Goal: Transaction & Acquisition: Purchase product/service

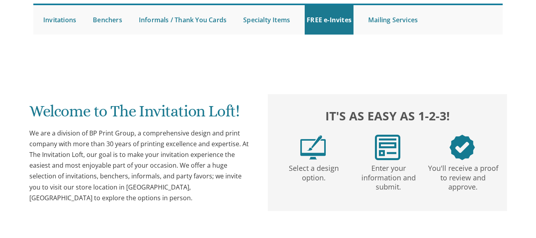
scroll to position [75, 0]
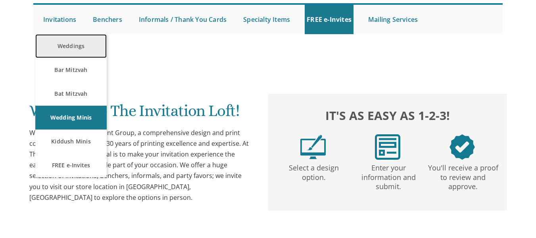
click at [74, 43] on link "Weddings" at bounding box center [70, 46] width 71 height 24
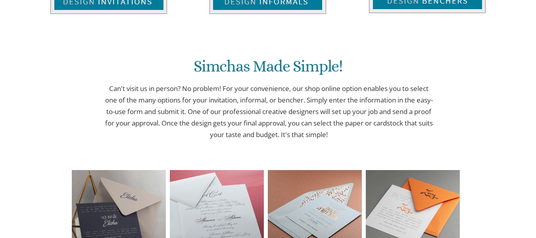
scroll to position [480, 0]
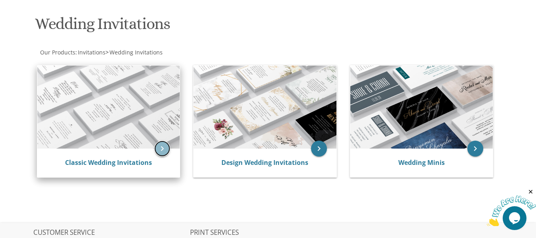
click at [161, 148] on icon "keyboard_arrow_right" at bounding box center [162, 148] width 16 height 16
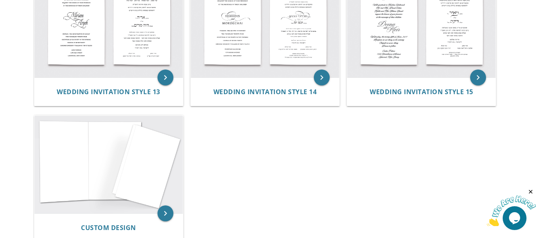
scroll to position [745, 0]
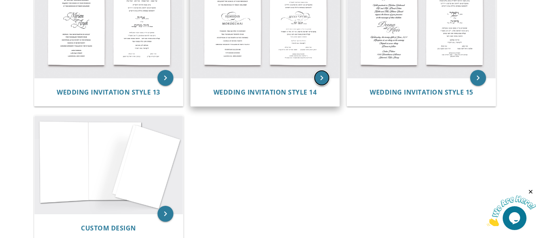
click at [322, 75] on icon "keyboard_arrow_right" at bounding box center [322, 78] width 16 height 16
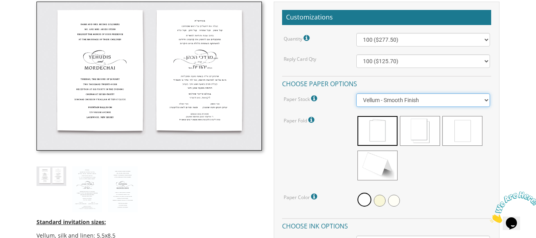
click at [382, 97] on select "Vellum - Smooth Finish Linen - Subtle Embossed Crosshatch Texture Silk - Soft, …" at bounding box center [422, 99] width 133 height 13
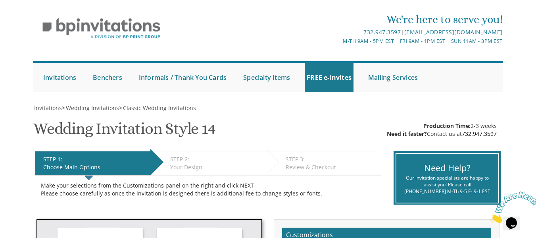
scroll to position [17, 0]
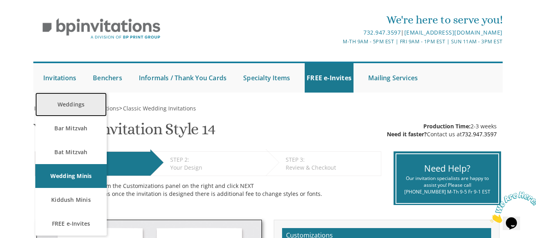
click at [71, 105] on link "Weddings" at bounding box center [70, 104] width 71 height 24
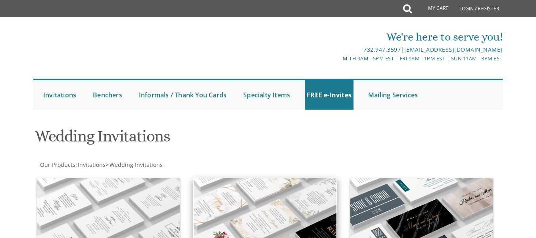
click at [319, 178] on img at bounding box center [265, 219] width 142 height 83
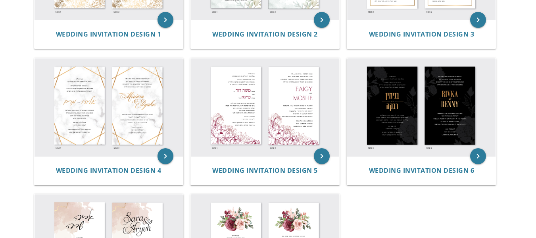
scroll to position [235, 0]
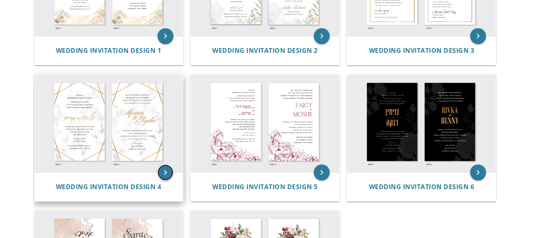
click at [163, 169] on icon "keyboard_arrow_right" at bounding box center [165, 172] width 16 height 16
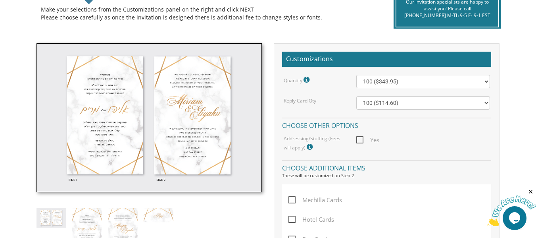
scroll to position [193, 0]
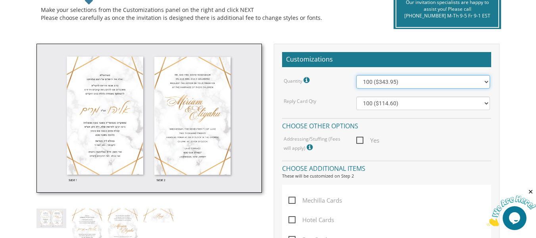
click at [440, 83] on select "100 ($343.95) 200 ($481.15) 300 ($594.30) 400 ($702.25) 500 ($807.50) 600 ($944…" at bounding box center [422, 81] width 133 height 13
select select "400"
click at [356, 75] on select "100 ($343.95) 200 ($481.15) 300 ($594.30) 400 ($702.25) 500 ($807.50) 600 ($944…" at bounding box center [422, 81] width 133 height 13
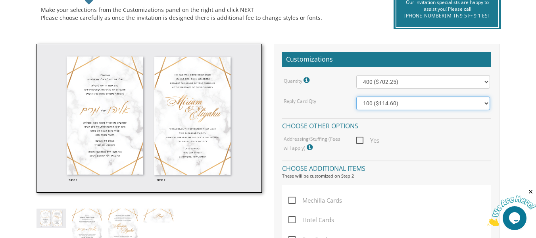
click at [441, 107] on select "100 ($114.60) 200 ($153.20) 300 ($192.70) 400 ($221.35) 500 ($257.30) 600 ($295…" at bounding box center [422, 102] width 133 height 13
select select "300"
click at [356, 96] on select "100 ($114.60) 200 ($153.20) 300 ($192.70) 400 ($221.35) 500 ($257.30) 600 ($295…" at bounding box center [422, 102] width 133 height 13
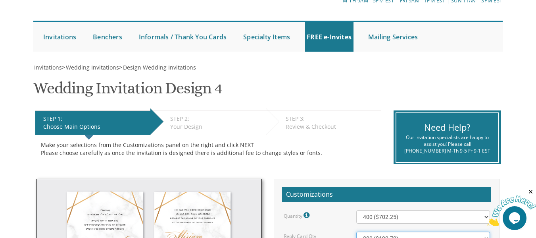
scroll to position [57, 0]
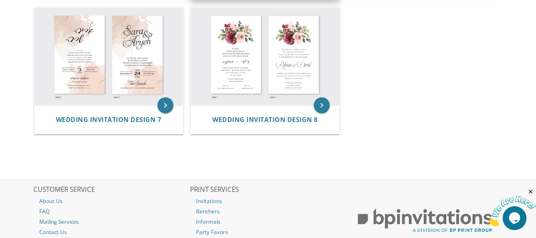
scroll to position [439, 0]
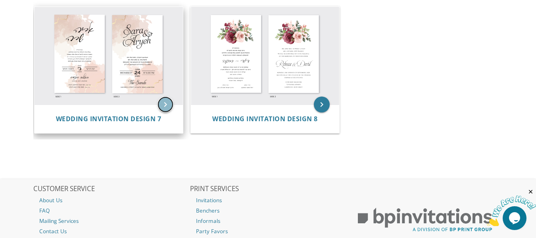
click at [163, 107] on icon "keyboard_arrow_right" at bounding box center [165, 104] width 16 height 16
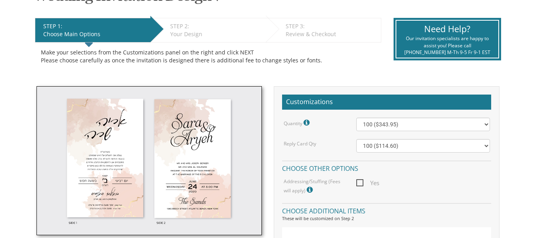
scroll to position [151, 0]
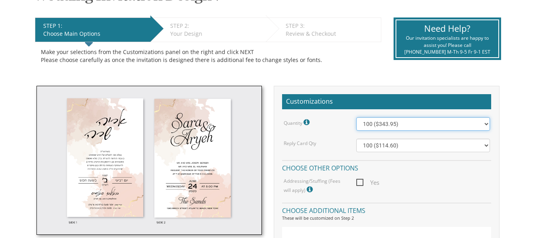
click at [411, 128] on select "100 ($343.95) 200 ($481.15) 300 ($594.30) 400 ($702.25) 500 ($807.50) 600 ($944…" at bounding box center [422, 123] width 133 height 13
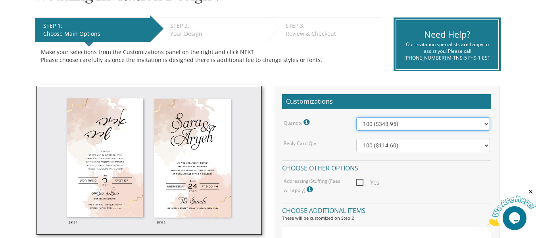
scroll to position [0, 0]
select select "400"
click at [356, 117] on select "100 ($343.95) 200 ($481.15) 300 ($594.30) 400 ($702.25) 500 ($807.50) 600 ($944…" at bounding box center [422, 123] width 133 height 13
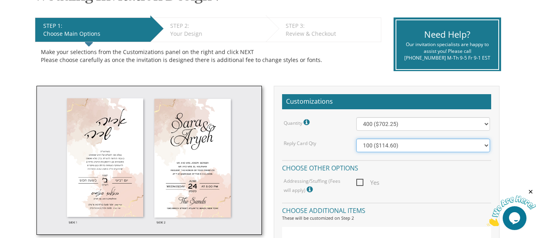
click at [426, 146] on select "100 ($114.60) 200 ($153.20) 300 ($192.70) 400 ($221.35) 500 ($257.30) 600 ($295…" at bounding box center [422, 144] width 133 height 13
select select "300"
click at [356, 138] on select "100 ($114.60) 200 ($153.20) 300 ($192.70) 400 ($221.35) 500 ($257.30) 600 ($295…" at bounding box center [422, 144] width 133 height 13
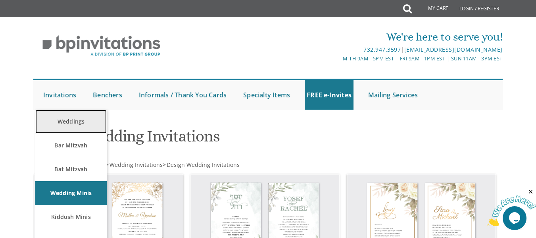
click at [75, 120] on link "Weddings" at bounding box center [70, 121] width 71 height 24
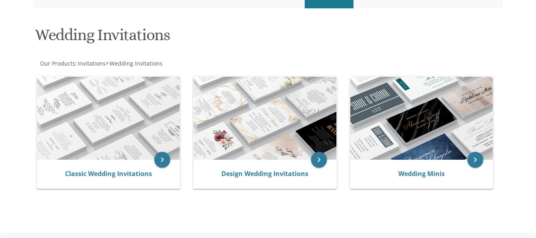
scroll to position [115, 0]
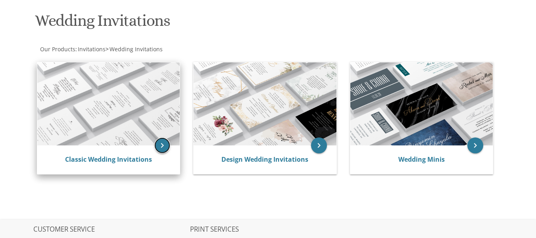
click at [161, 142] on icon "keyboard_arrow_right" at bounding box center [162, 145] width 16 height 16
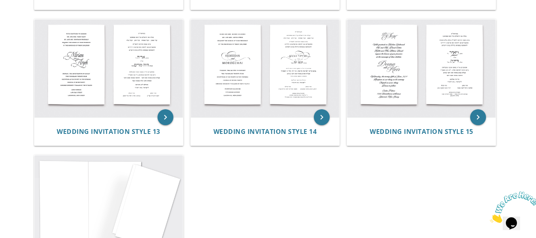
scroll to position [705, 0]
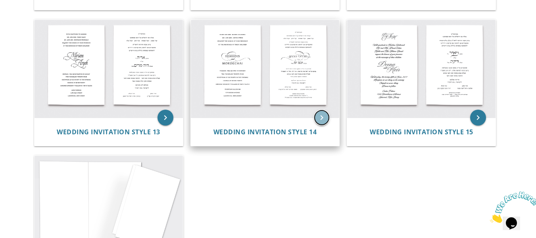
click at [323, 119] on icon "keyboard_arrow_right" at bounding box center [322, 117] width 16 height 16
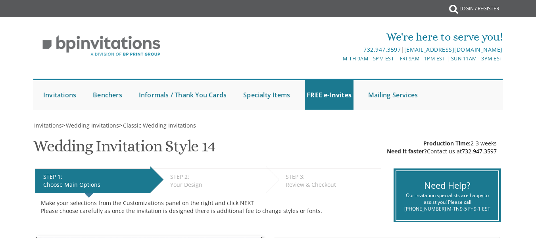
scroll to position [173, 0]
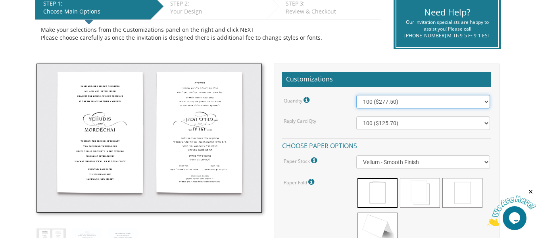
click at [405, 102] on select "100 ($277.50) 200 ($330.45) 300 ($380.65) 400 ($432.70) 500 ($482.10) 600 ($534…" at bounding box center [422, 101] width 133 height 13
select select "400"
click at [356, 95] on select "100 ($277.50) 200 ($330.45) 300 ($380.65) 400 ($432.70) 500 ($482.10) 600 ($534…" at bounding box center [422, 101] width 133 height 13
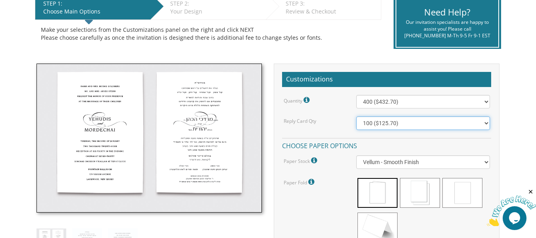
click at [421, 119] on select "100 ($125.70) 200 ($150.60) 300 ($177.95) 400 ($270.70) 500 ($225.30) 600 ($249…" at bounding box center [422, 122] width 133 height 13
select select "300"
click at [356, 116] on select "100 ($125.70) 200 ($150.60) 300 ($177.95) 400 ($270.70) 500 ($225.30) 600 ($249…" at bounding box center [422, 122] width 133 height 13
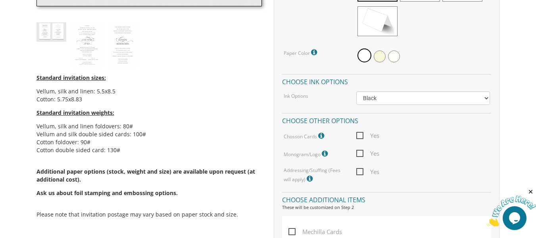
scroll to position [379, 0]
click at [397, 98] on select "Black Colored Ink ($65.00) Black + One Color ($211.00) Two Colors ($265.00)" at bounding box center [422, 97] width 133 height 13
click at [356, 91] on select "Black Colored Ink ($65.00) Black + One Color ($211.00) Two Colors ($265.00)" at bounding box center [422, 97] width 133 height 13
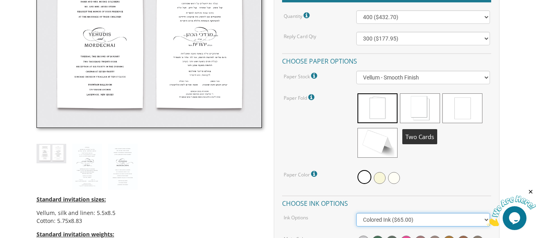
scroll to position [331, 0]
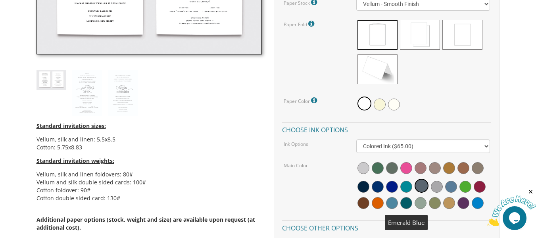
click at [408, 203] on span at bounding box center [406, 203] width 12 height 12
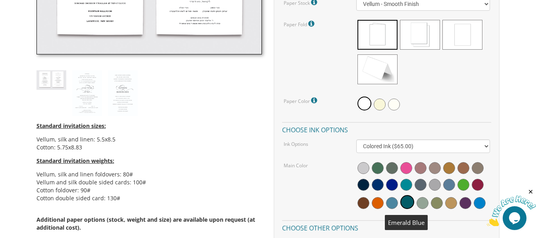
scroll to position [323, 0]
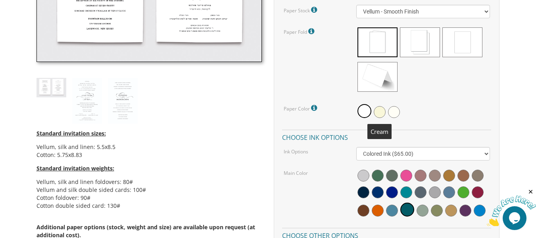
click at [380, 111] on span at bounding box center [380, 112] width 12 height 12
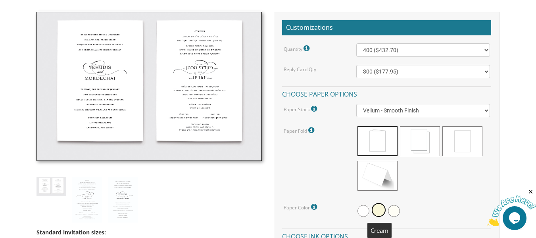
scroll to position [224, 0]
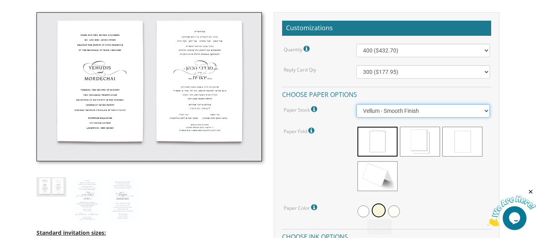
click at [380, 111] on select "Vellum - Smooth Finish Linen - Subtle Embossed Crosshatch Texture Silk - Soft, …" at bounding box center [422, 110] width 133 height 13
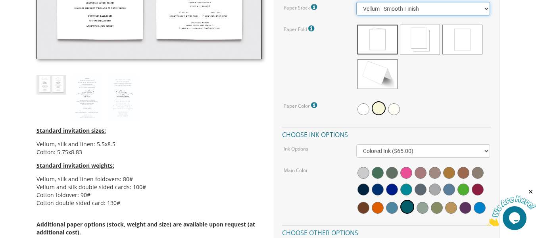
scroll to position [328, 0]
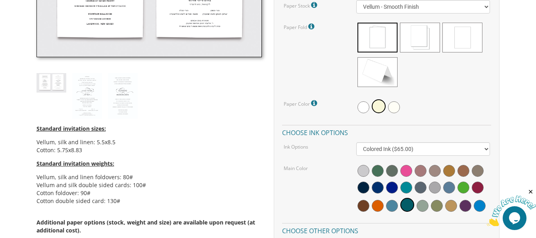
click at [314, 105] on icon at bounding box center [315, 103] width 8 height 7
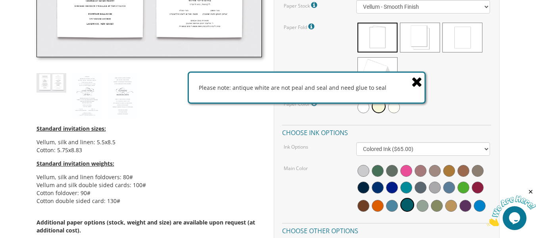
click at [417, 79] on icon at bounding box center [416, 82] width 11 height 14
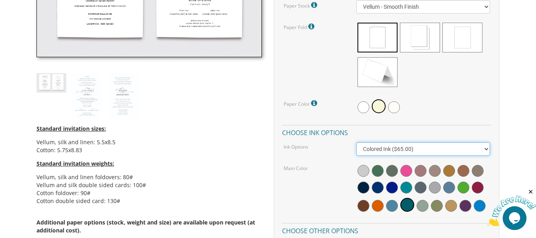
click at [420, 146] on select "Black Colored Ink ($65.00) Black + One Color ($211.00) Two Colors ($265.00)" at bounding box center [422, 148] width 133 height 13
select select "Black"
click at [356, 142] on select "Black Colored Ink ($65.00) Black + One Color ($211.00) Two Colors ($265.00)" at bounding box center [422, 148] width 133 height 13
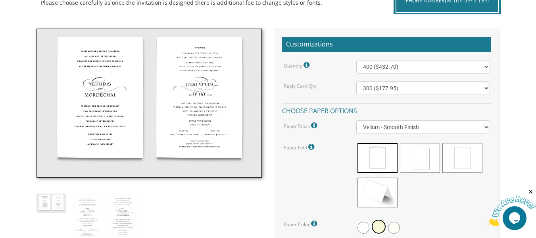
scroll to position [207, 0]
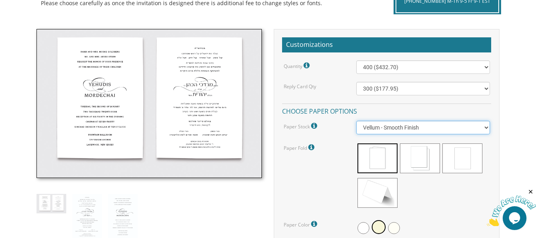
click at [442, 126] on select "Vellum - Smooth Finish Linen - Subtle Embossed Crosshatch Texture Silk - Soft, …" at bounding box center [422, 127] width 133 height 13
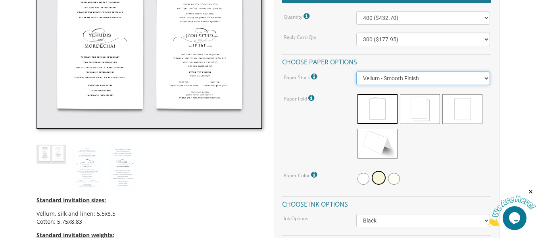
scroll to position [247, 0]
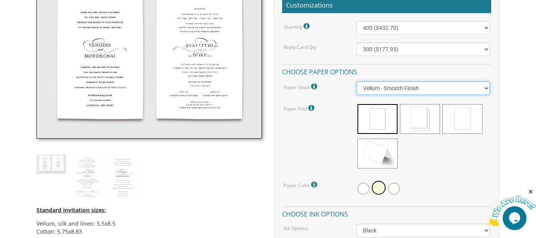
click at [449, 86] on select "Vellum - Smooth Finish Linen - Subtle Embossed Crosshatch Texture Silk - Soft, …" at bounding box center [422, 87] width 133 height 13
click at [356, 81] on select "Vellum - Smooth Finish Linen - Subtle Embossed Crosshatch Texture Silk - Soft, …" at bounding box center [422, 87] width 133 height 13
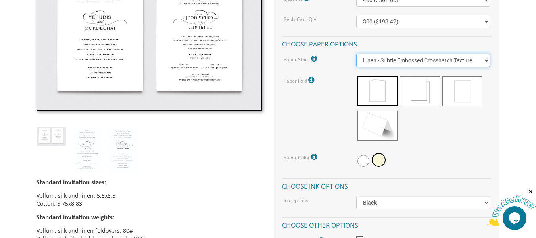
scroll to position [274, 0]
click at [451, 64] on select "Vellum - Smooth Finish Linen - Subtle Embossed Crosshatch Texture Silk - Soft, …" at bounding box center [422, 60] width 133 height 13
click at [356, 54] on select "Vellum - Smooth Finish Linen - Subtle Embossed Crosshatch Texture Silk - Soft, …" at bounding box center [422, 60] width 133 height 13
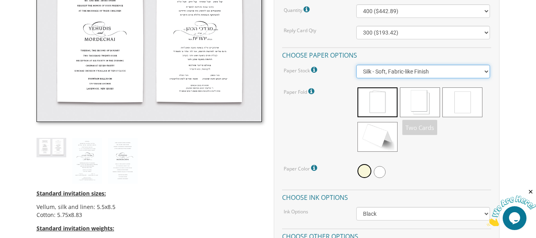
scroll to position [263, 0]
click at [446, 76] on select "Vellum - Smooth Finish Linen - Subtle Embossed Crosshatch Texture Silk - Soft, …" at bounding box center [422, 71] width 133 height 13
click at [356, 65] on select "Vellum - Smooth Finish Linen - Subtle Embossed Crosshatch Texture Silk - Soft, …" at bounding box center [422, 71] width 133 height 13
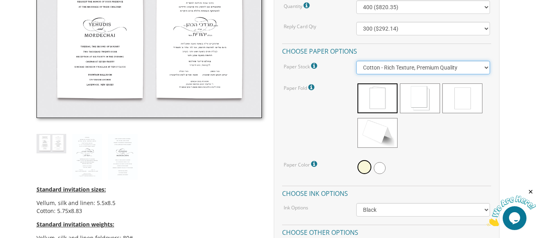
scroll to position [267, 0]
click at [463, 69] on select "Vellum - Smooth Finish Linen - Subtle Embossed Crosshatch Texture Silk - Soft, …" at bounding box center [422, 67] width 133 height 13
select select "Silk"
click at [356, 61] on select "Vellum - Smooth Finish Linen - Subtle Embossed Crosshatch Texture Silk - Soft, …" at bounding box center [422, 67] width 133 height 13
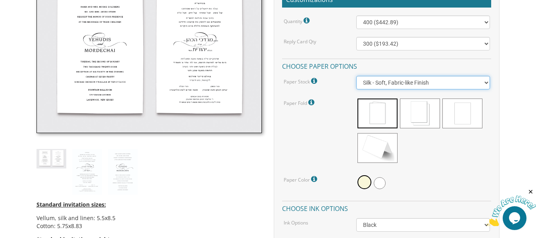
scroll to position [252, 0]
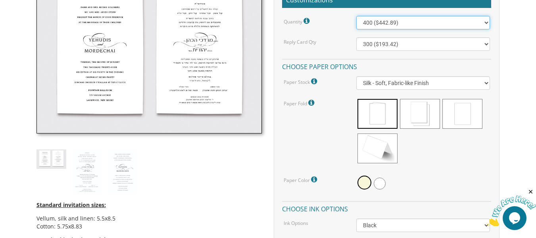
click at [449, 22] on select "100 ($288.71) 200 ($300.71) 300 ($430.89) 400 ($442.89) 500 ($573.09) 600 ($585…" at bounding box center [422, 22] width 133 height 13
select select "500"
click at [356, 16] on select "100 ($288.71) 200 ($300.71) 300 ($430.89) 400 ($442.89) 500 ($573.09) 600 ($585…" at bounding box center [422, 22] width 133 height 13
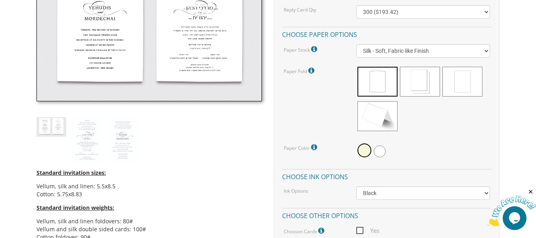
scroll to position [284, 0]
click at [443, 116] on div at bounding box center [422, 99] width 133 height 69
click at [310, 69] on icon at bounding box center [312, 70] width 8 height 7
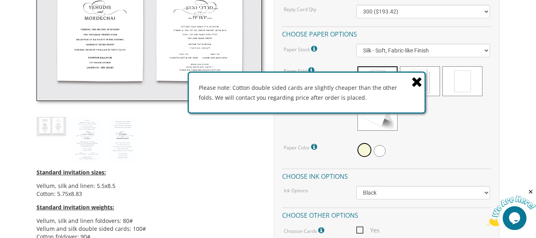
click at [416, 82] on icon at bounding box center [416, 82] width 11 height 14
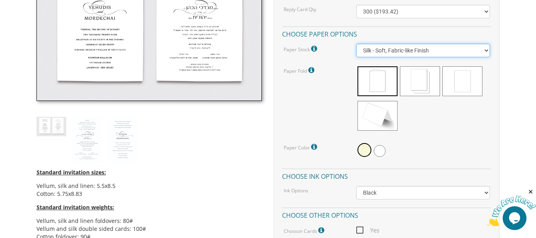
click at [450, 53] on select "Vellum - Smooth Finish Linen - Subtle Embossed Crosshatch Texture Silk - Soft, …" at bounding box center [422, 50] width 133 height 13
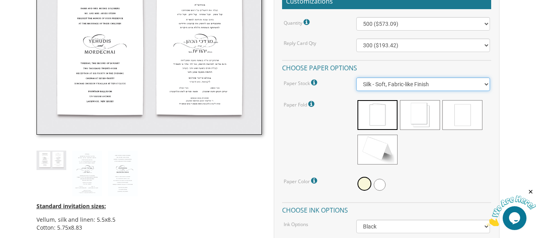
scroll to position [250, 0]
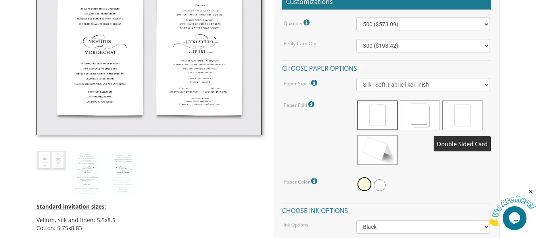
click at [465, 118] on span at bounding box center [462, 115] width 40 height 30
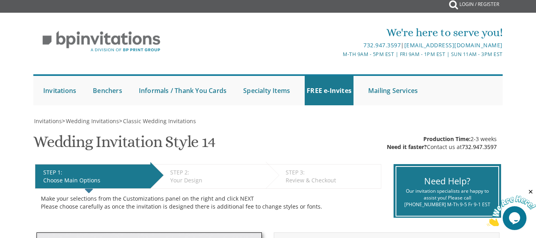
scroll to position [0, 0]
